Goal: Entertainment & Leisure: Browse casually

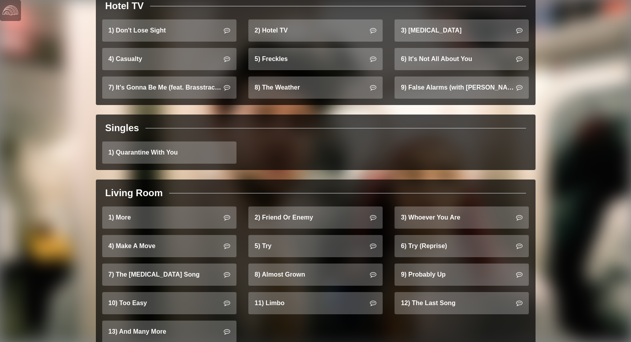
scroll to position [729, 0]
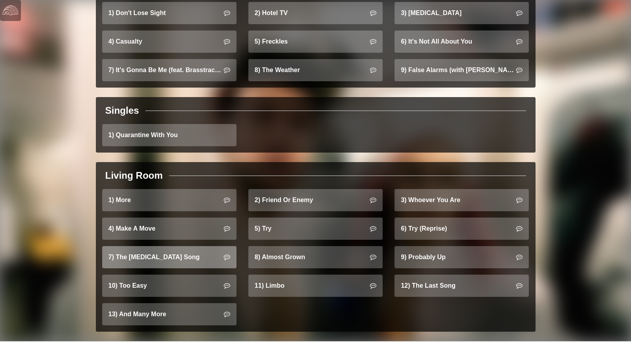
click at [173, 247] on link "7) The [MEDICAL_DATA] Song" at bounding box center [169, 257] width 134 height 22
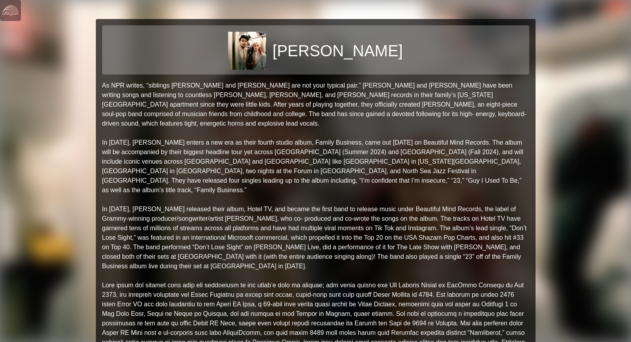
scroll to position [0, 0]
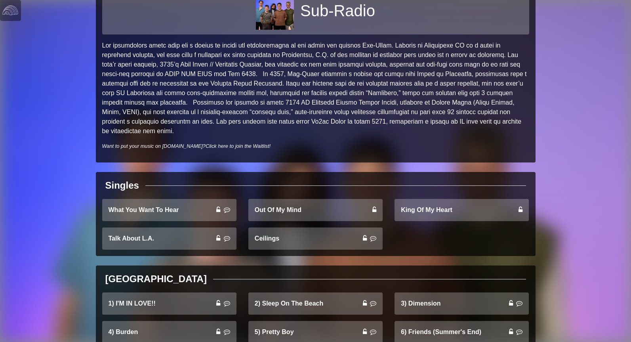
scroll to position [194, 0]
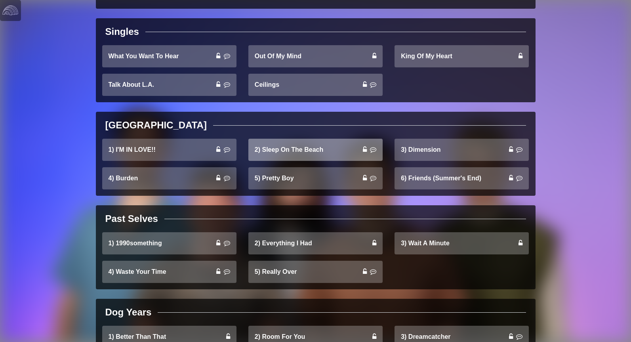
click at [281, 154] on link "2) Sleep On The Beach" at bounding box center [315, 150] width 134 height 22
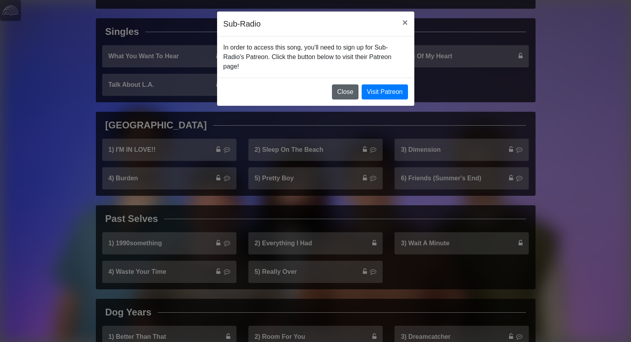
click at [344, 93] on button "Close" at bounding box center [345, 91] width 27 height 15
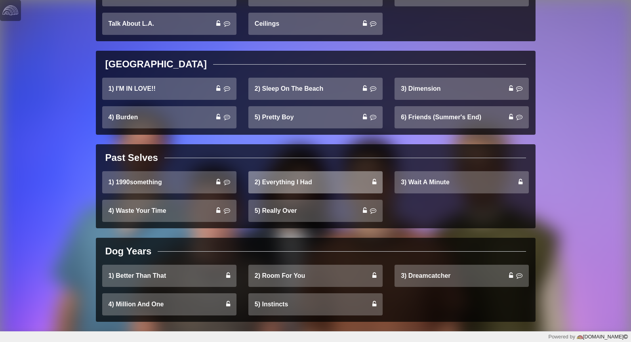
scroll to position [254, 0]
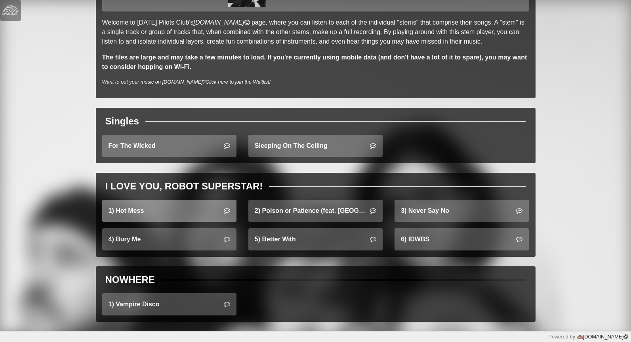
scroll to position [63, 0]
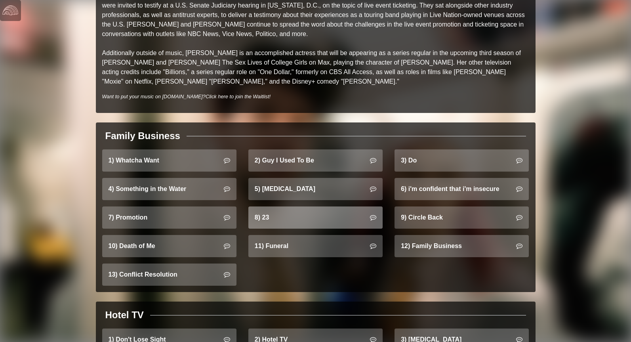
scroll to position [432, 0]
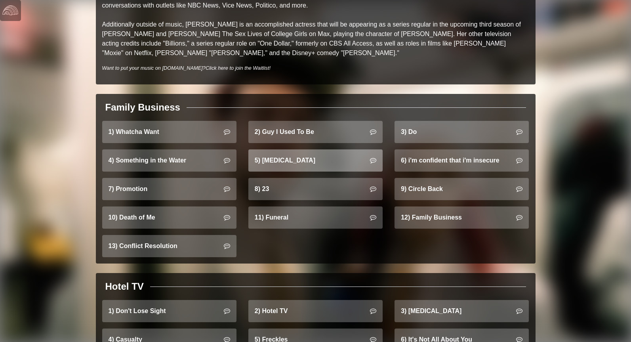
click at [299, 152] on link "5) [MEDICAL_DATA]" at bounding box center [315, 160] width 134 height 22
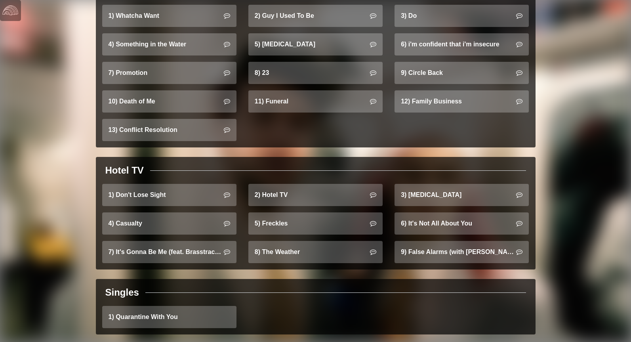
scroll to position [593, 0]
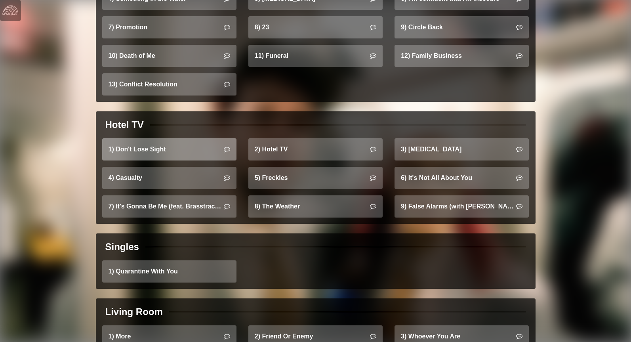
click at [154, 138] on link "1) Don't Lose Sight" at bounding box center [169, 149] width 134 height 22
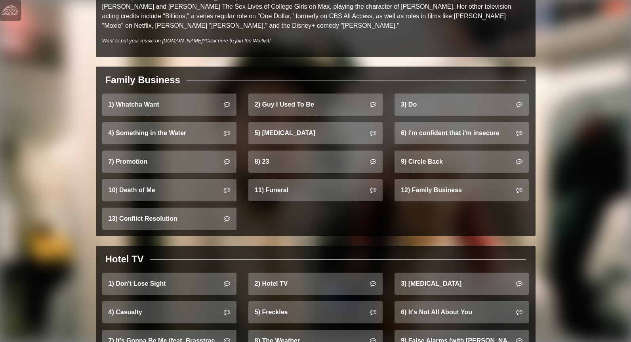
scroll to position [413, 0]
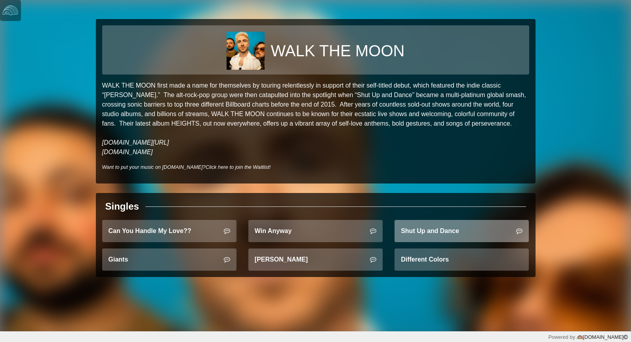
click at [450, 230] on link "Shut Up and Dance" at bounding box center [461, 231] width 134 height 22
